Goal: Information Seeking & Learning: Learn about a topic

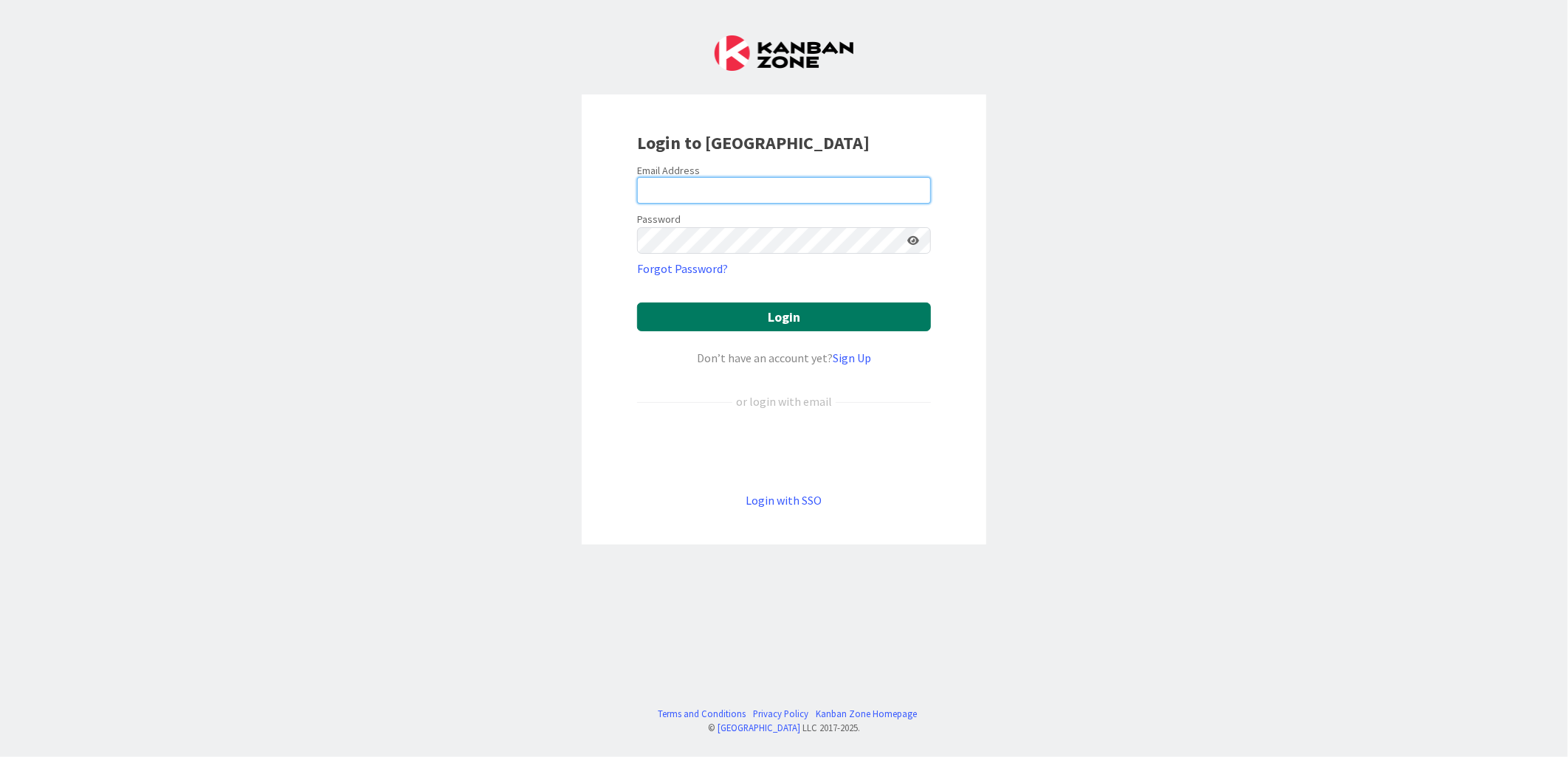
type input "[PERSON_NAME][EMAIL_ADDRESS][PERSON_NAME][DOMAIN_NAME][US_STATE]"
click at [771, 314] on button "Login" at bounding box center [784, 316] width 294 height 28
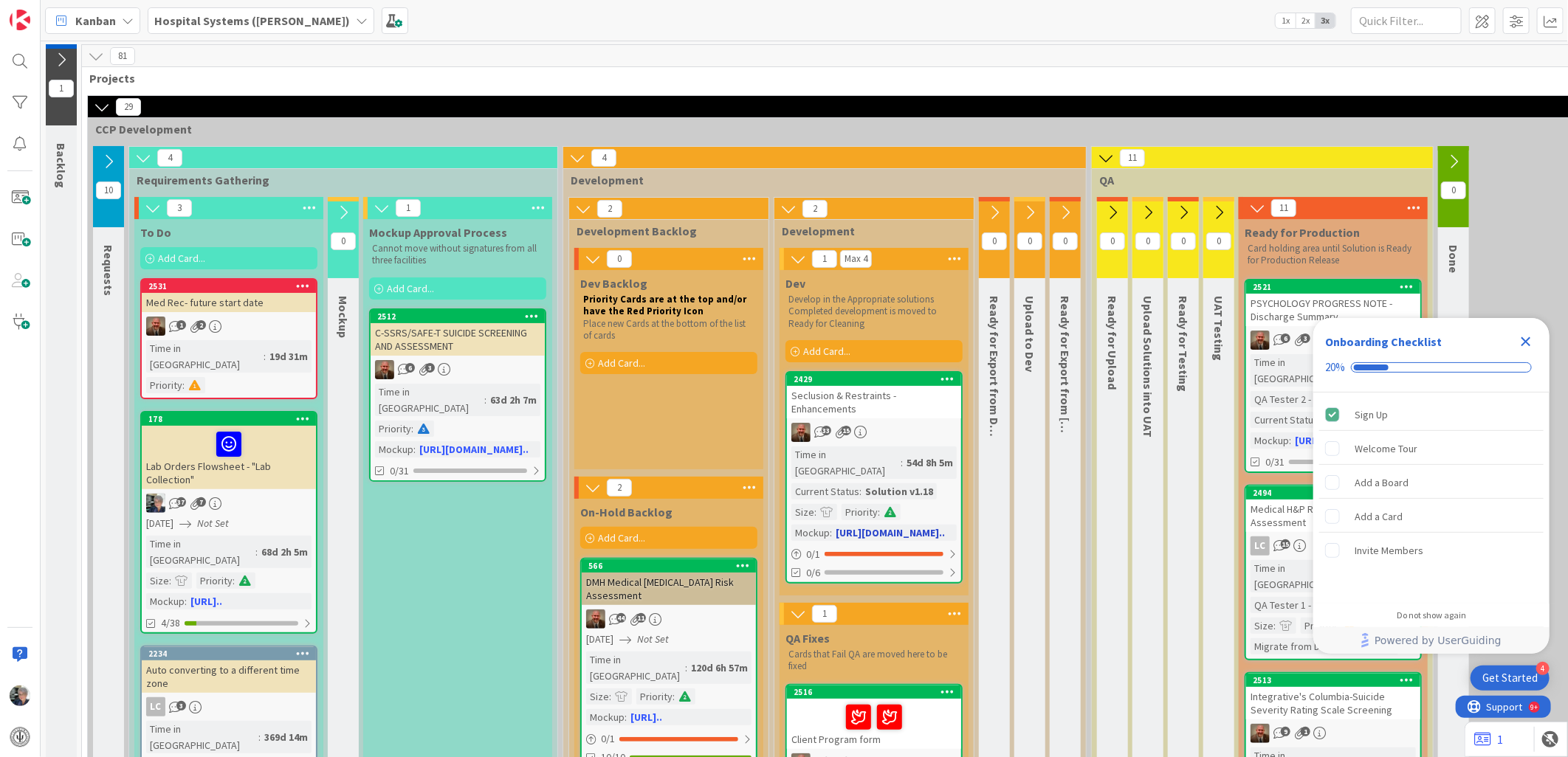
click at [861, 484] on div "Solution v1.18" at bounding box center [898, 492] width 75 height 16
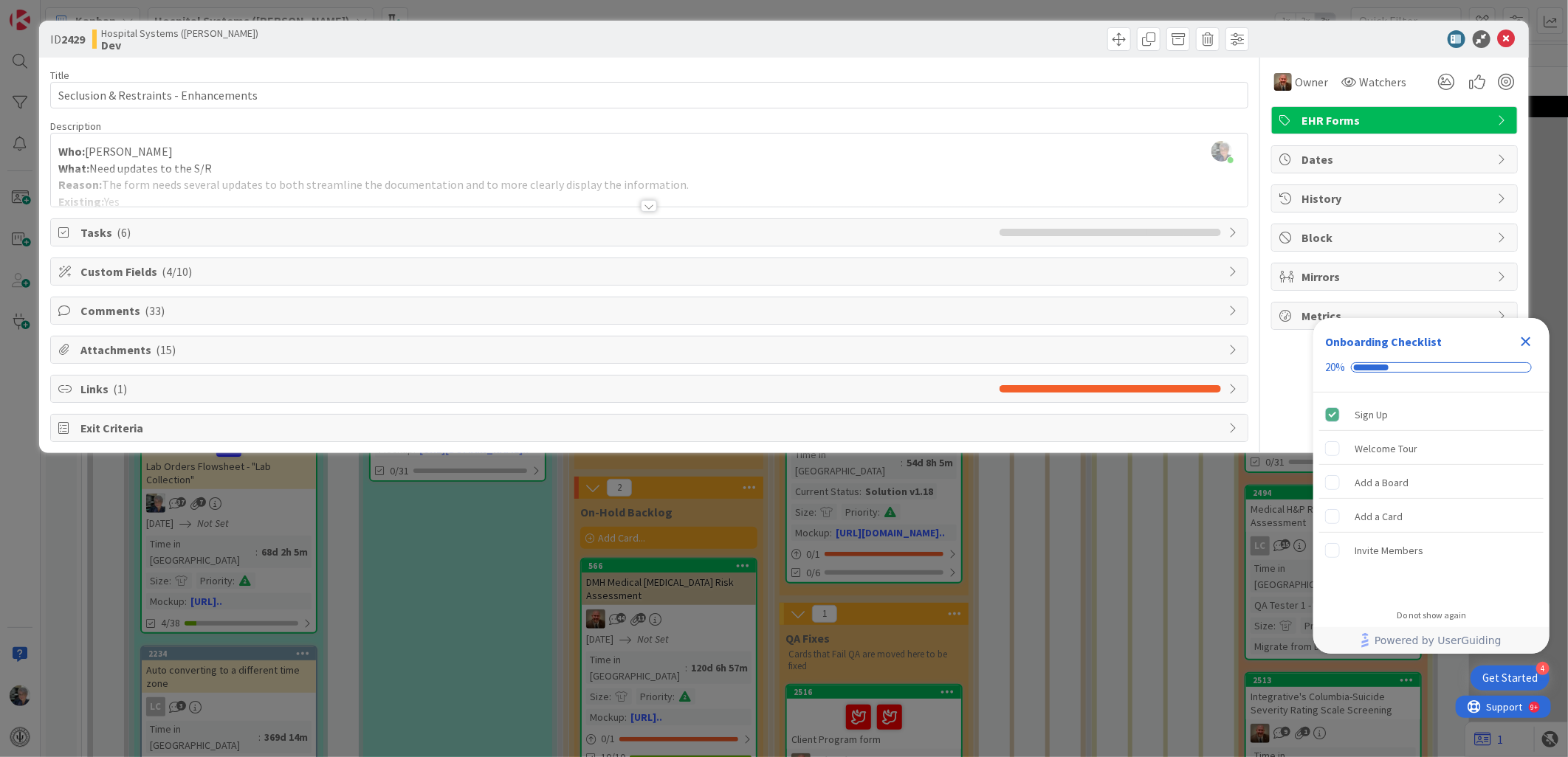
click at [647, 204] on div at bounding box center [648, 205] width 16 height 12
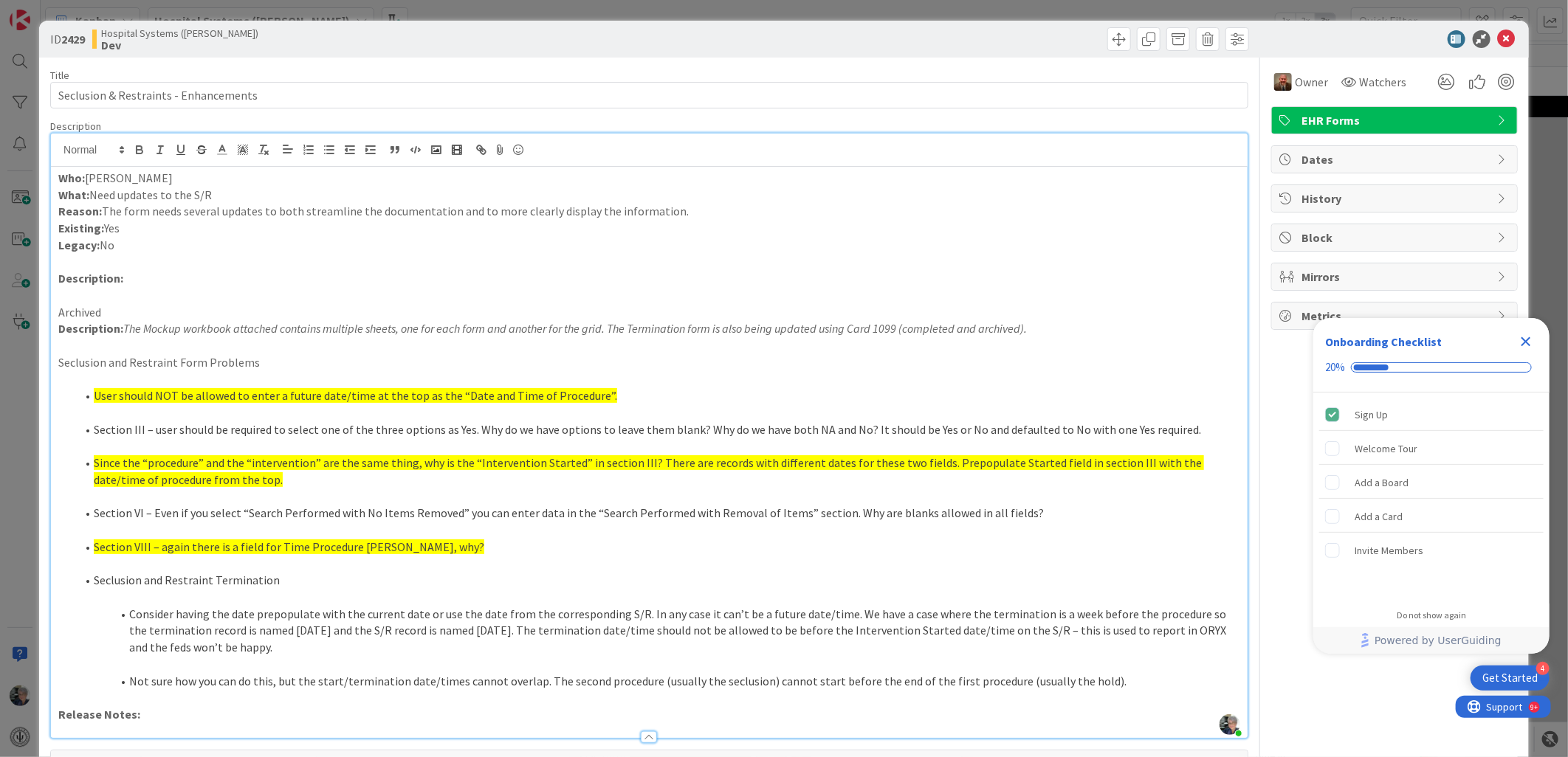
click at [59, 330] on strong "Description:" at bounding box center [91, 329] width 65 height 15
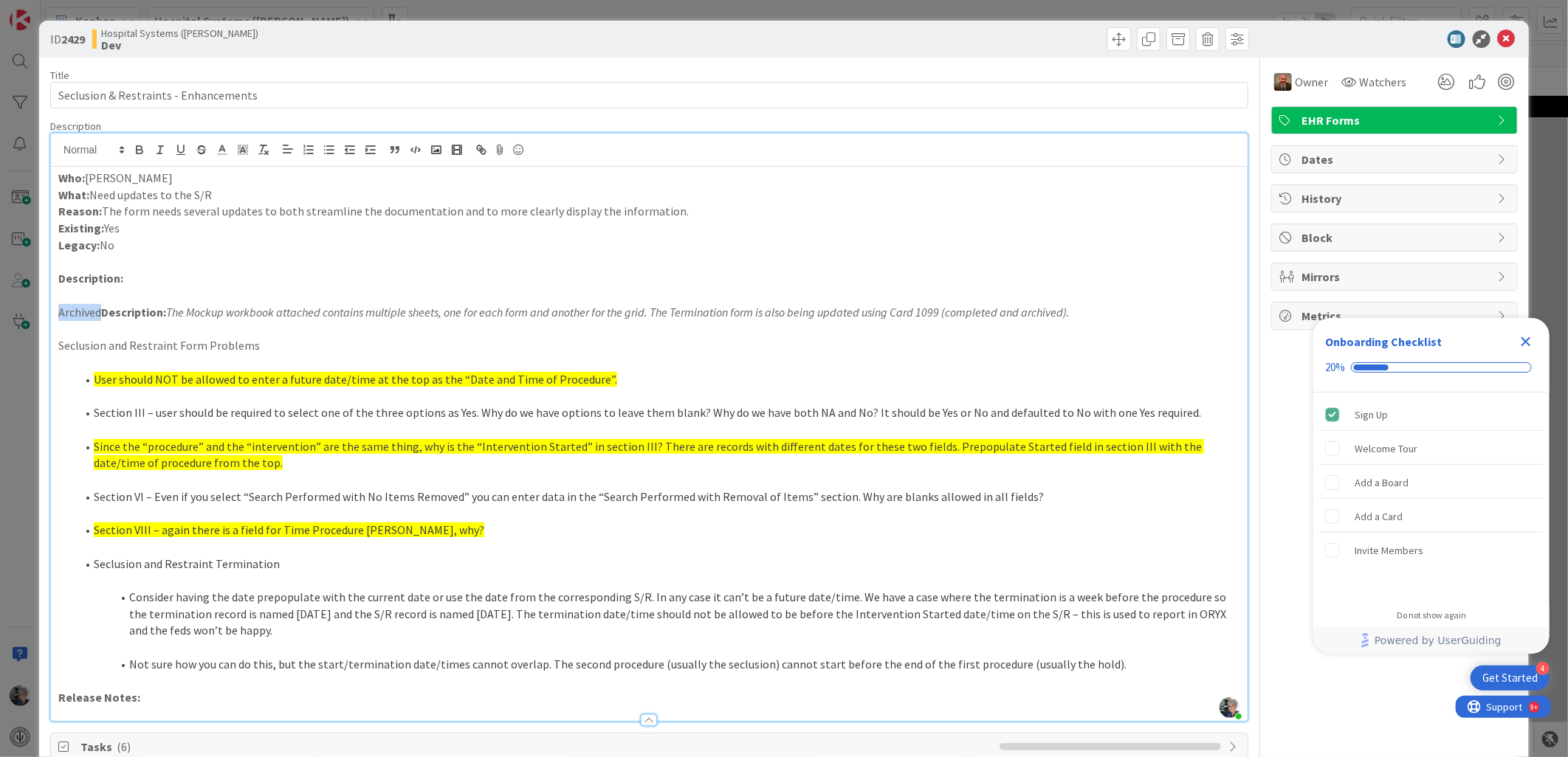
drag, startPoint x: 101, startPoint y: 312, endPoint x: 60, endPoint y: 310, distance: 41.0
click at [60, 310] on p "Archived Description: The Mockup workbook attached contains multiple sheets, on…" at bounding box center [649, 312] width 1182 height 17
click at [143, 145] on icon "button" at bounding box center [140, 149] width 13 height 13
click at [140, 282] on p "Description:" at bounding box center [649, 278] width 1182 height 17
click at [142, 150] on icon "button" at bounding box center [139, 152] width 6 height 4
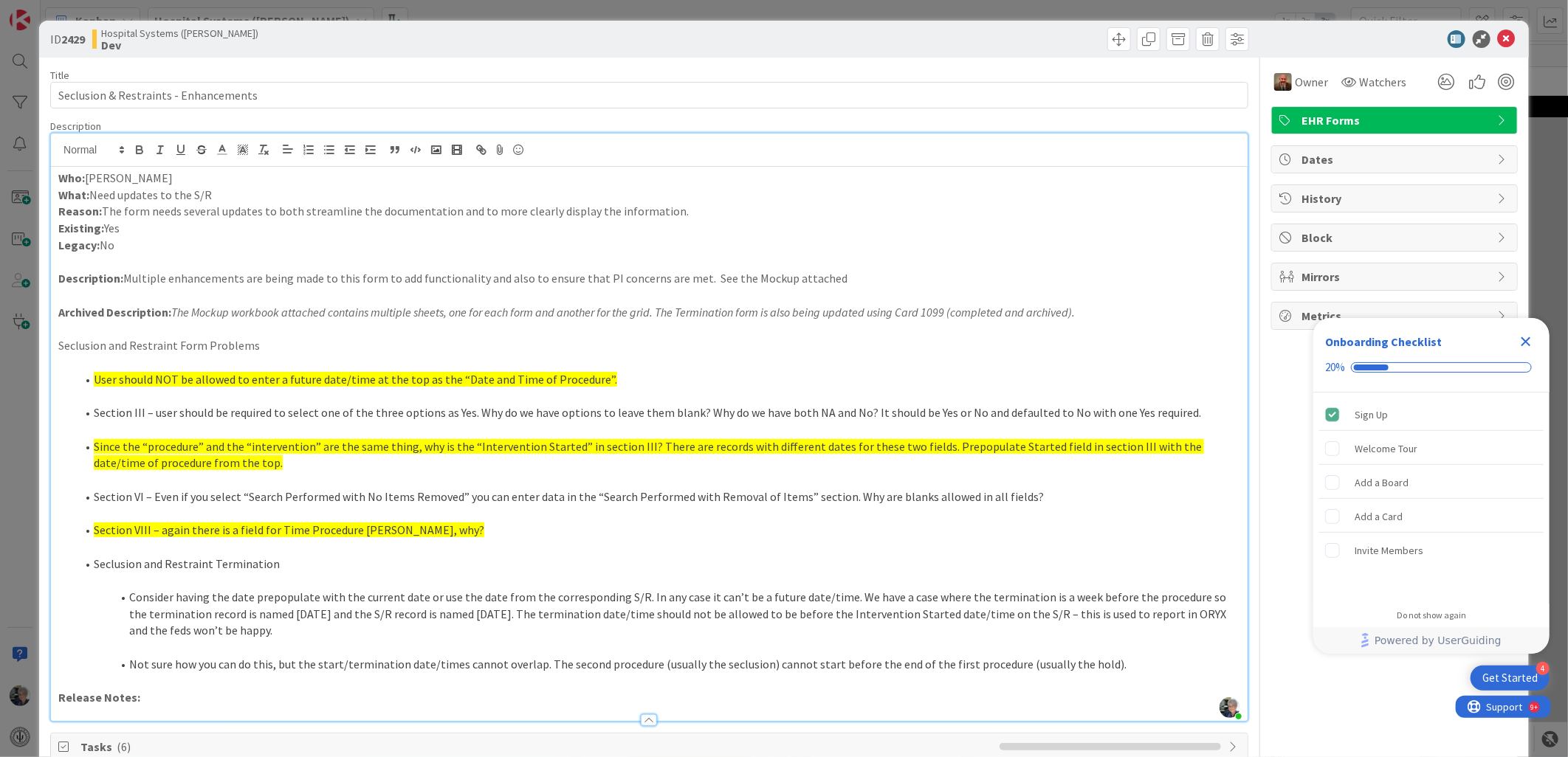
click at [851, 282] on p "Description: Multiple enhancements are being made to this form to add functiona…" at bounding box center [649, 278] width 1182 height 17
click at [698, 278] on p "Description: Multiple enhancements are being made to this form to add functiona…" at bounding box center [649, 278] width 1182 height 17
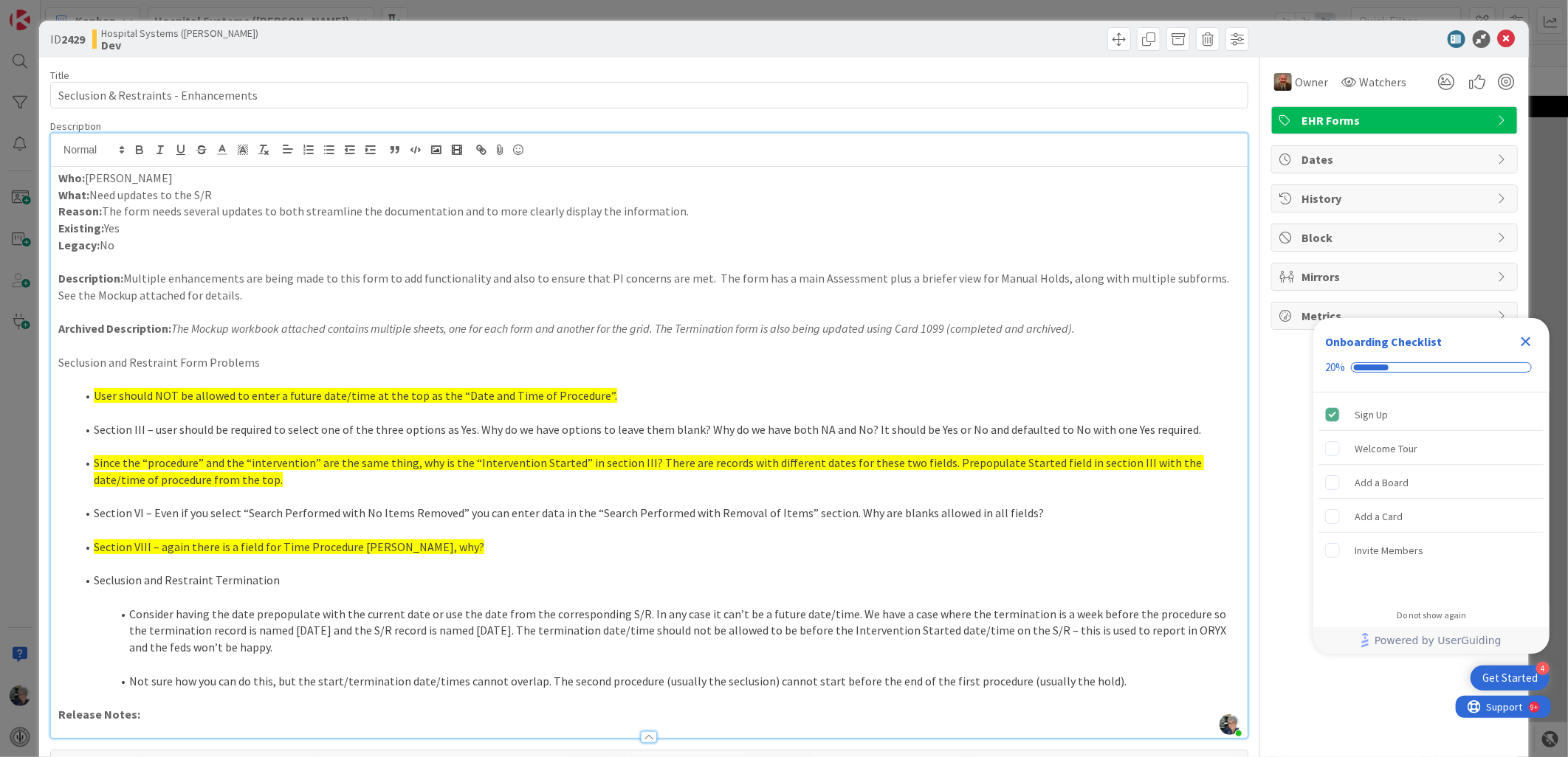
drag, startPoint x: 216, startPoint y: 294, endPoint x: 306, endPoint y: 314, distance: 92.2
click at [216, 294] on p "Description: Multiple enhancements are being made to this form to add functiona…" at bounding box center [649, 286] width 1182 height 33
click at [174, 325] on em "The Mockup workbook attached contains multiple sheets, one for each form and an…" at bounding box center [622, 329] width 903 height 15
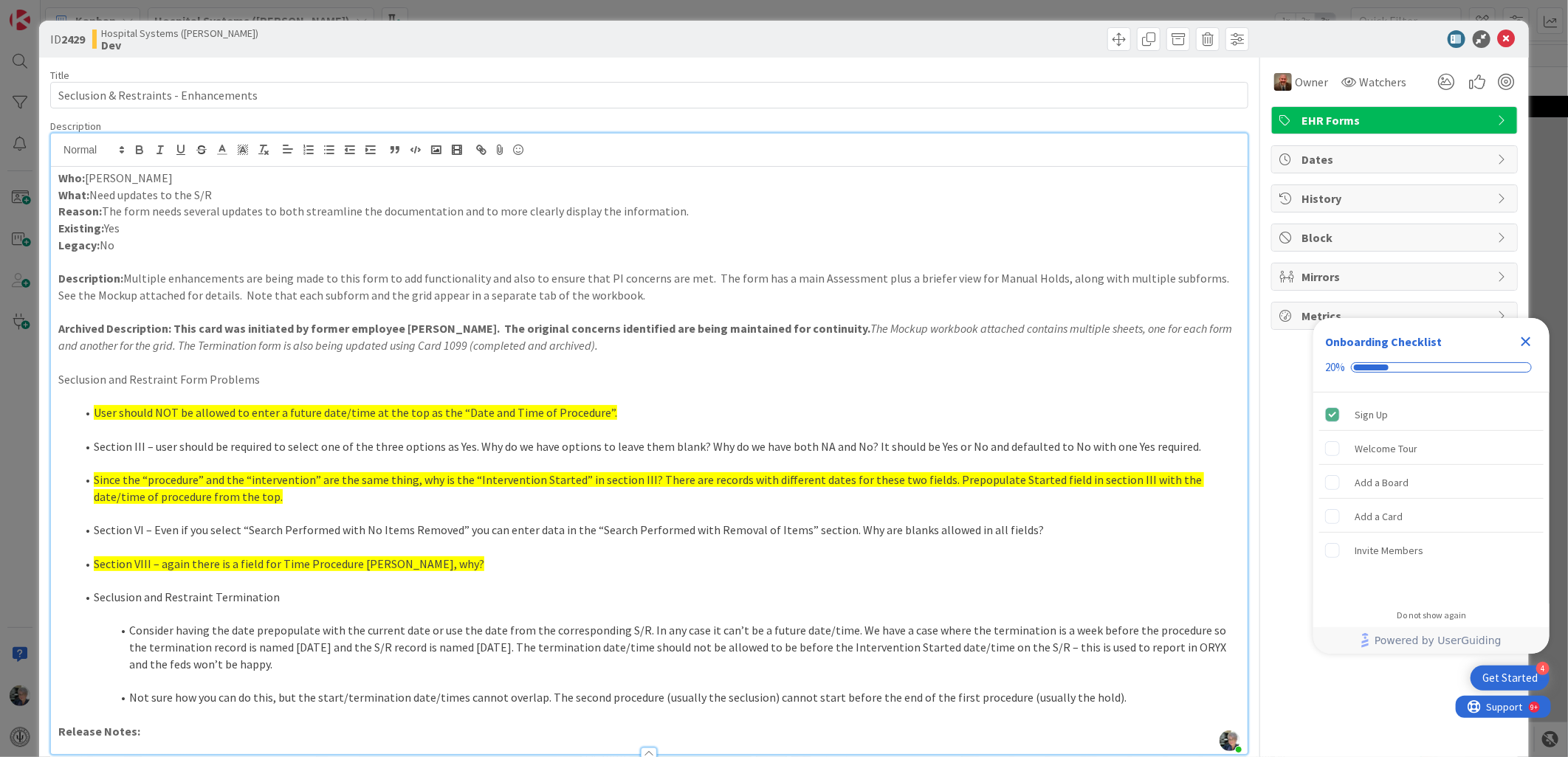
click at [729, 330] on strong "Description: This card was initiated by former employee [PERSON_NAME]. The orig…" at bounding box center [488, 329] width 764 height 15
click at [1497, 33] on icon at bounding box center [1506, 39] width 18 height 18
